Goal: Task Accomplishment & Management: Use online tool/utility

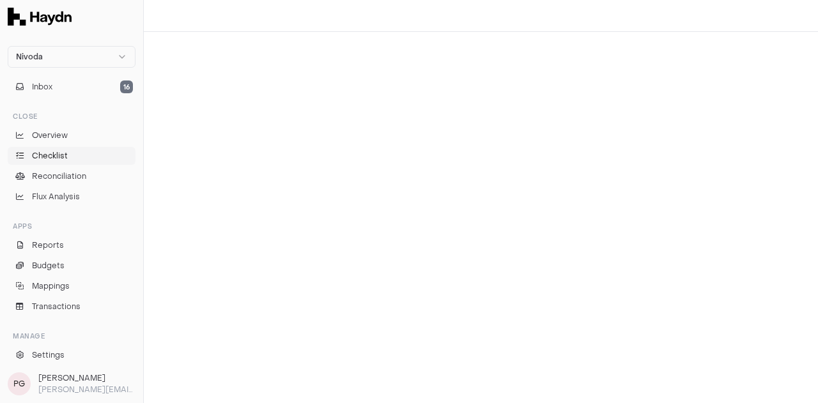
click at [61, 157] on span "Checklist" at bounding box center [50, 156] width 36 height 12
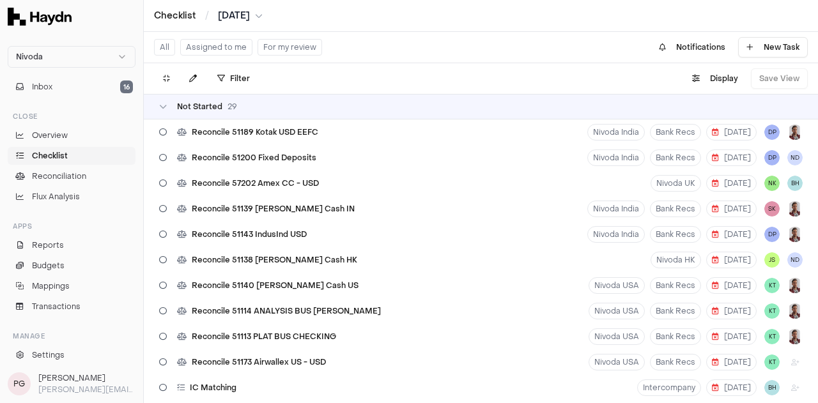
click at [282, 43] on button "For my review" at bounding box center [290, 47] width 65 height 17
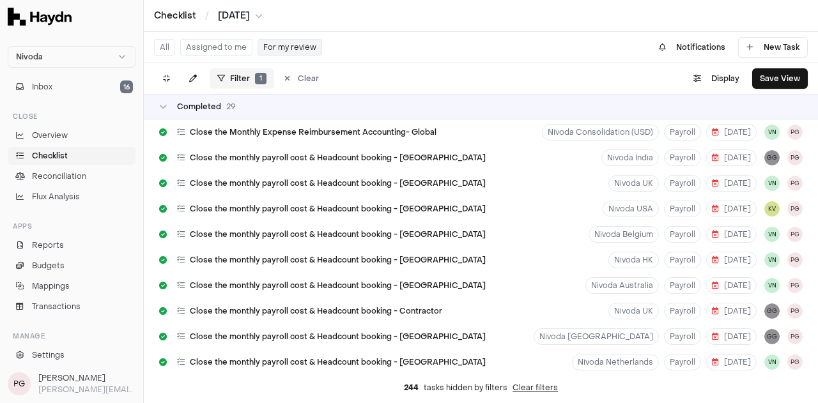
click at [243, 83] on html "Nivoda Inbox 16 Close Overview Checklist Reconciliation Flux Analysis Apps Repo…" at bounding box center [409, 201] width 818 height 403
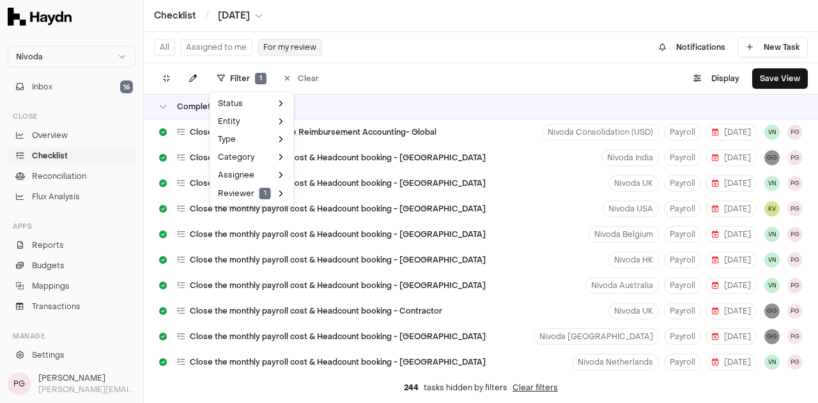
click at [484, 73] on html "Nivoda Inbox 16 Close Overview Checklist Reconciliation Flux Analysis Apps Repo…" at bounding box center [409, 201] width 818 height 403
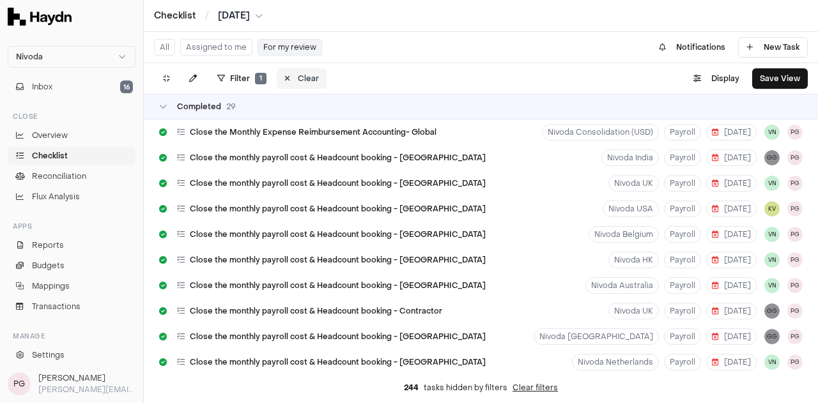
click at [299, 76] on button "Clear" at bounding box center [302, 78] width 50 height 20
